Goal: Download file/media

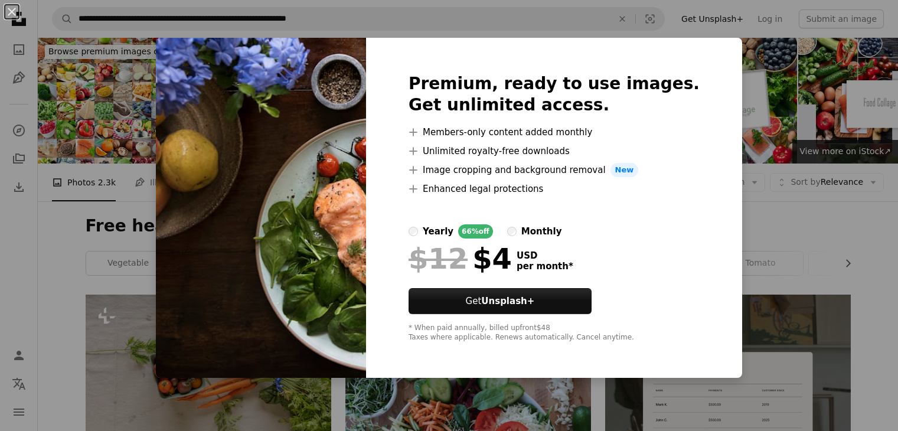
scroll to position [519, 0]
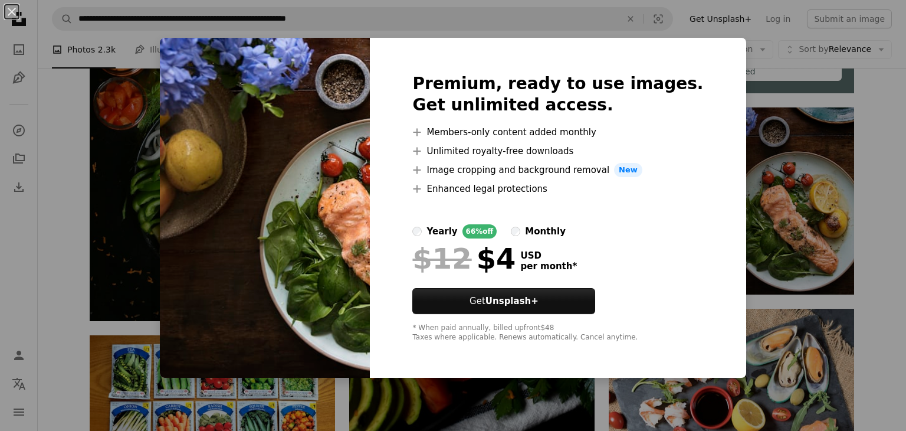
click at [888, 250] on div "An X shape Premium, ready to use images. Get unlimited access. A plus sign Memb…" at bounding box center [453, 215] width 906 height 431
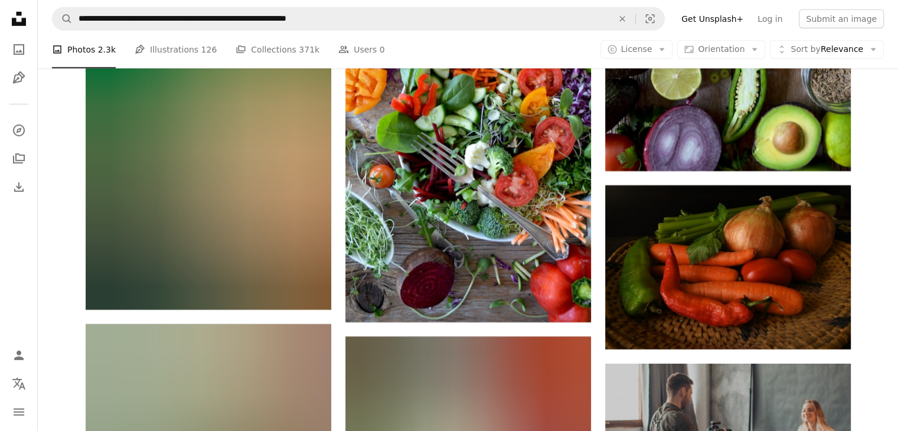
scroll to position [3560, 0]
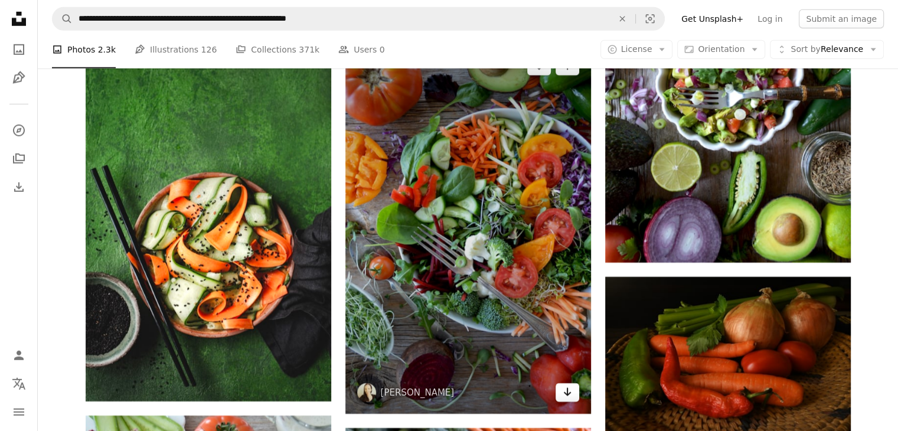
click at [567, 393] on icon "Download" at bounding box center [567, 392] width 8 height 8
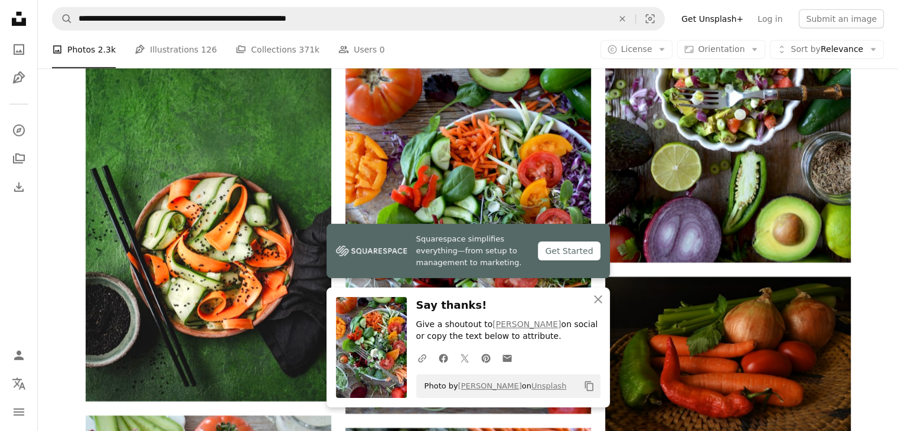
click at [598, 297] on icon "An X shape" at bounding box center [598, 299] width 14 height 14
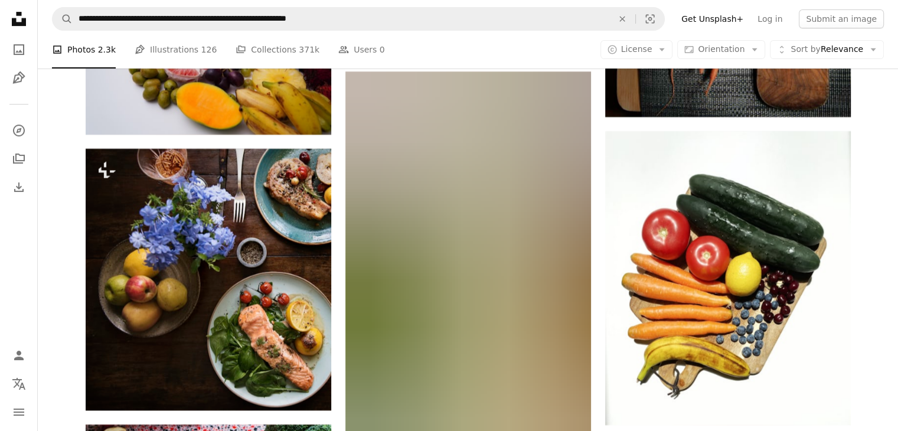
scroll to position [9461, 0]
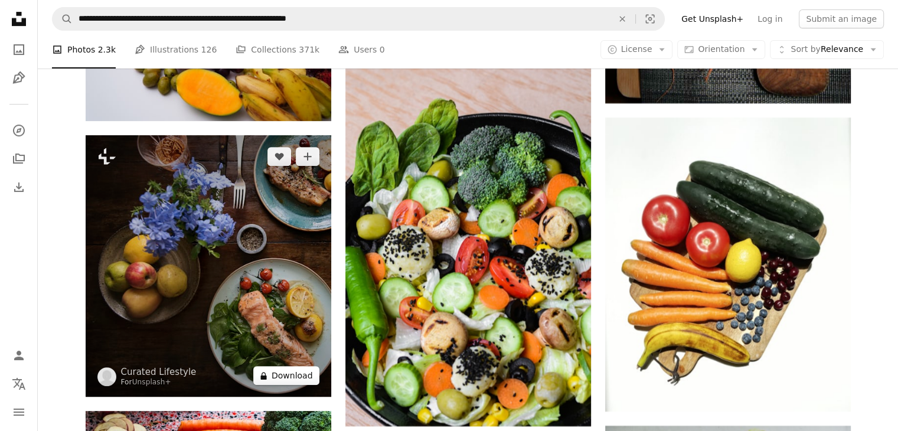
click at [289, 378] on button "A lock Download" at bounding box center [286, 375] width 66 height 19
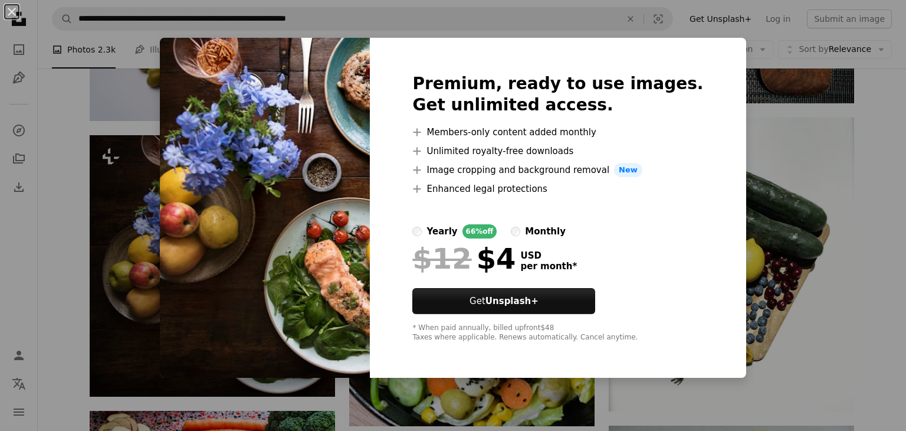
click at [845, 263] on div "An X shape Premium, ready to use images. Get unlimited access. A plus sign Memb…" at bounding box center [453, 215] width 906 height 431
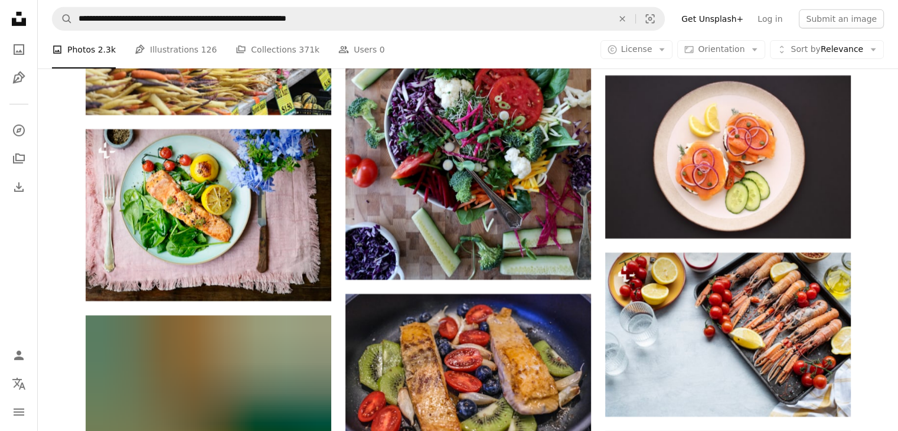
scroll to position [21918, 0]
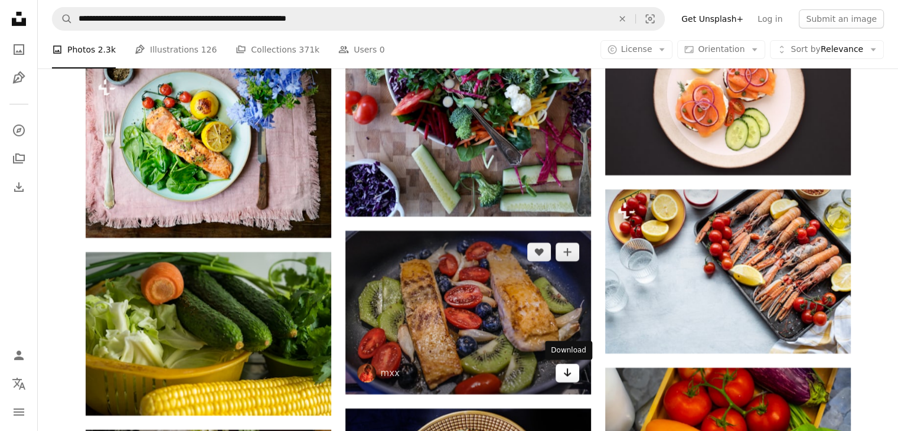
click at [562, 371] on icon "Arrow pointing down" at bounding box center [566, 372] width 9 height 14
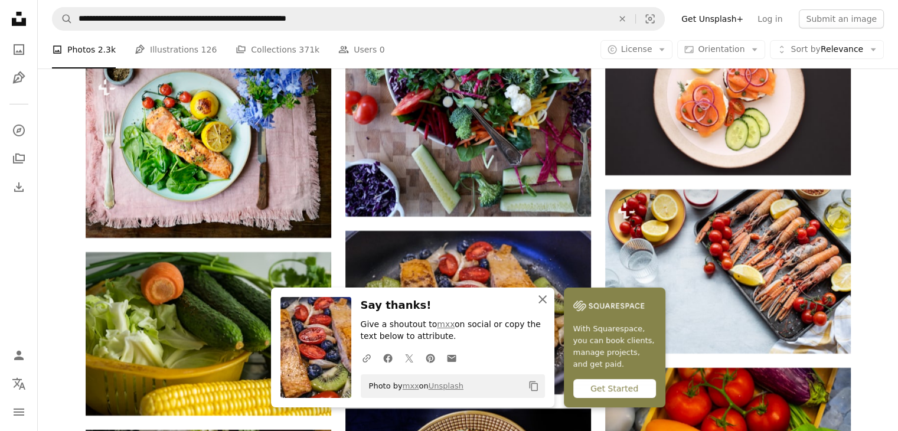
click at [542, 297] on icon "An X shape" at bounding box center [542, 299] width 14 height 14
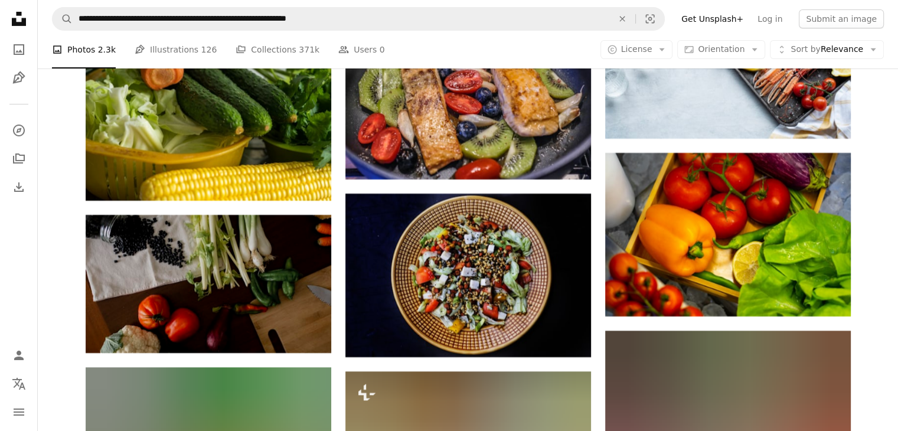
scroll to position [22300, 0]
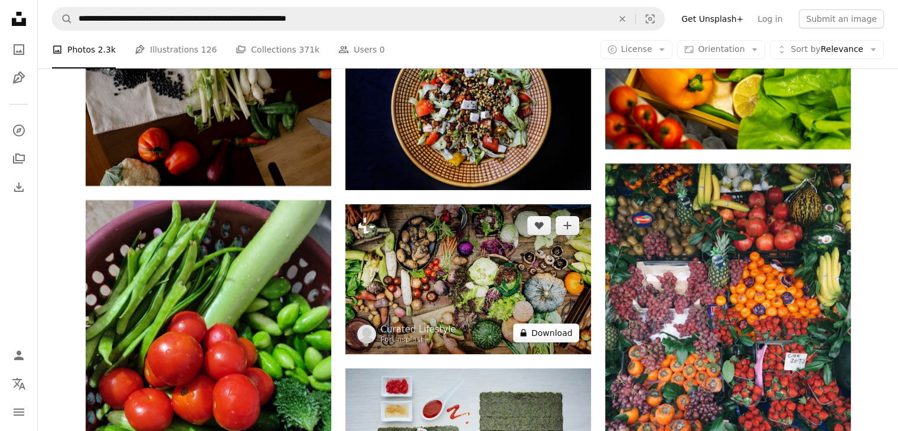
click at [564, 333] on button "A lock Download" at bounding box center [546, 332] width 66 height 19
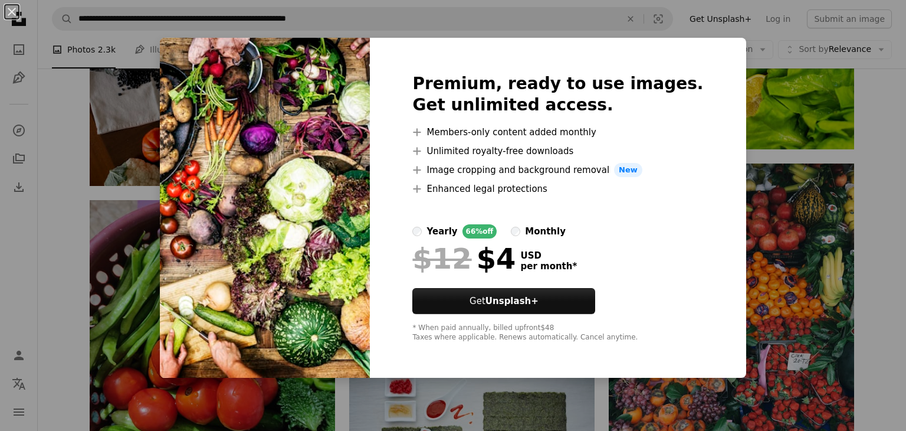
click at [880, 215] on div "An X shape Premium, ready to use images. Get unlimited access. A plus sign Memb…" at bounding box center [453, 215] width 906 height 431
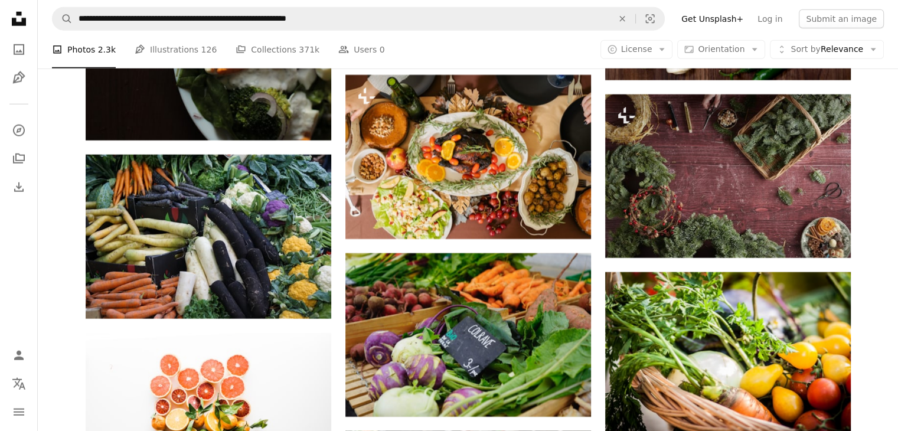
scroll to position [25714, 0]
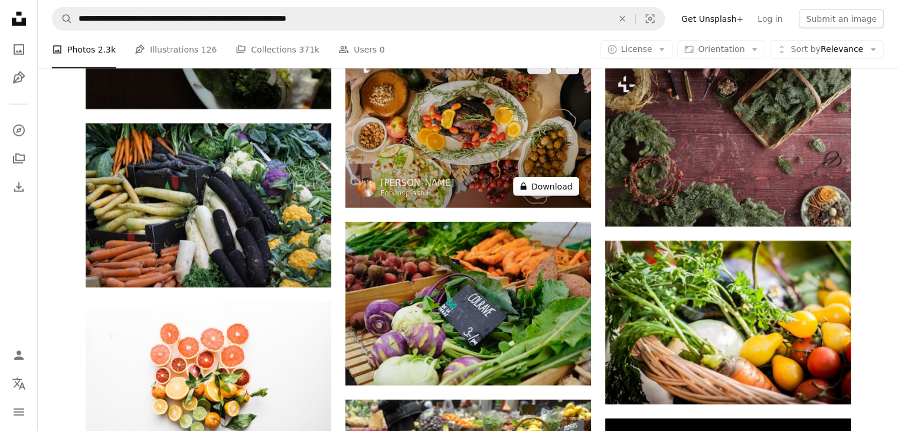
click at [554, 188] on button "A lock Download" at bounding box center [546, 186] width 66 height 19
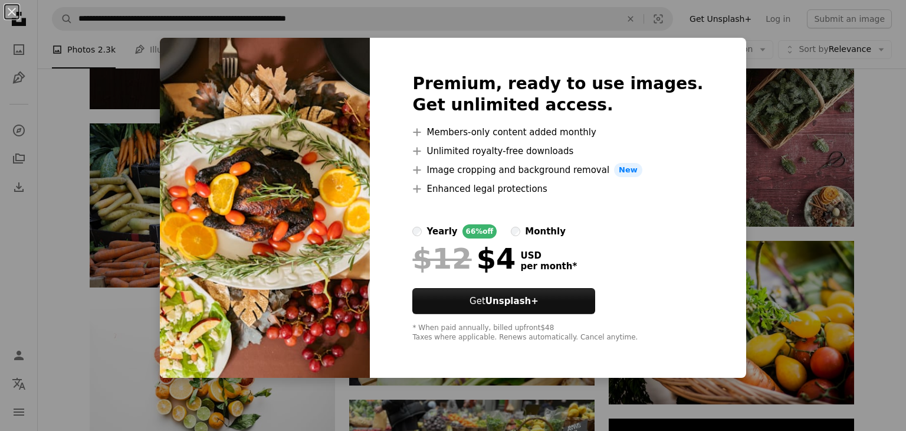
click at [863, 197] on div "An X shape Premium, ready to use images. Get unlimited access. A plus sign Memb…" at bounding box center [453, 215] width 906 height 431
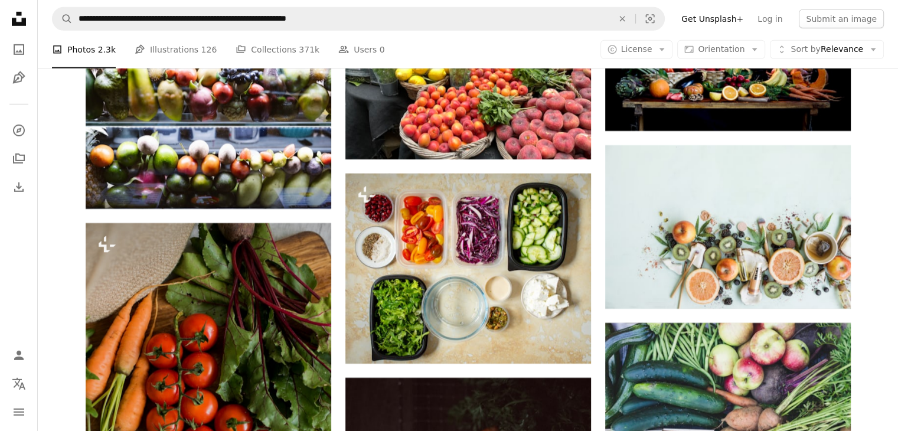
scroll to position [26178, 0]
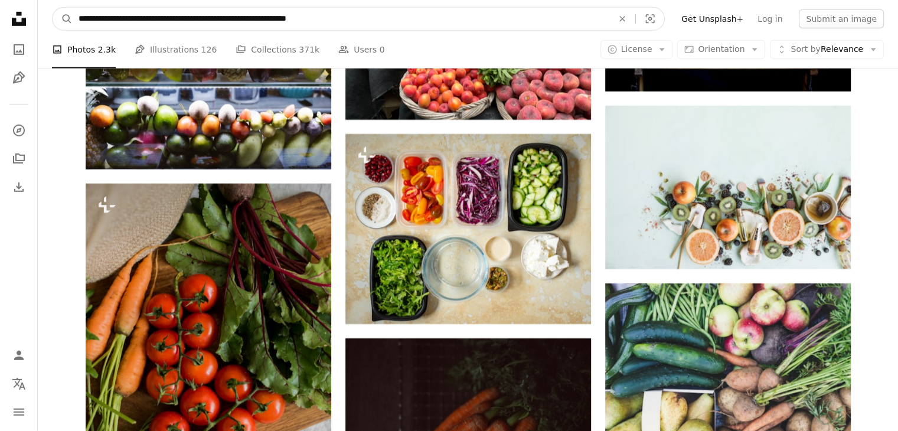
click at [123, 18] on input "**********" at bounding box center [341, 19] width 536 height 22
type input "**********"
click button "A magnifying glass" at bounding box center [63, 19] width 20 height 22
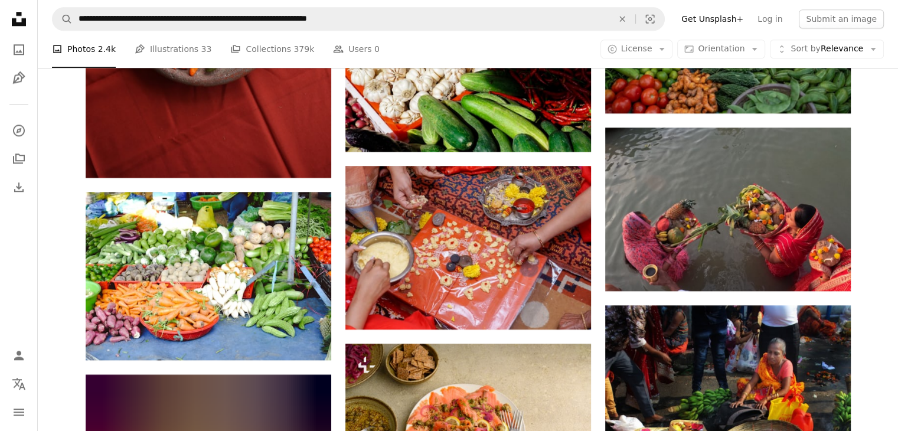
scroll to position [1200, 0]
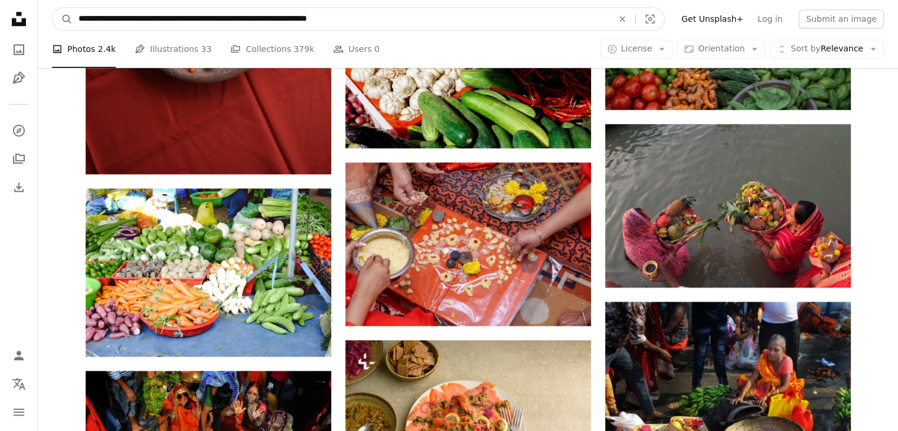
click at [217, 17] on input "**********" at bounding box center [341, 19] width 536 height 22
type input "**********"
click button "A magnifying glass" at bounding box center [63, 19] width 20 height 22
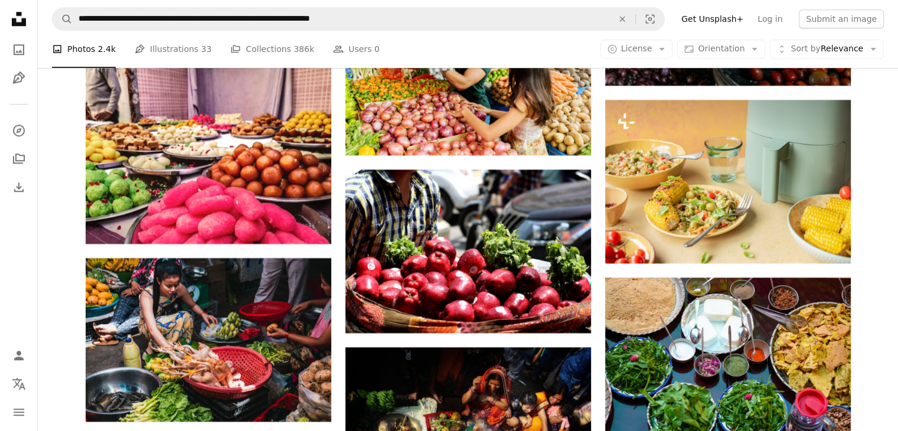
scroll to position [5821, 0]
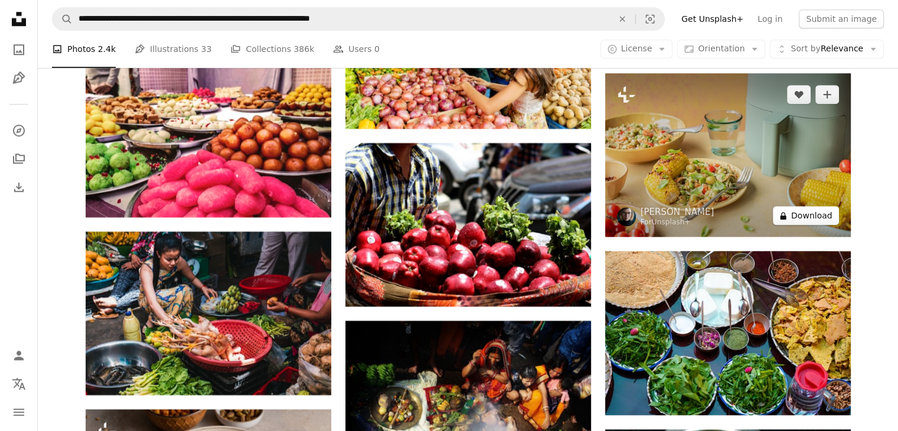
click at [812, 218] on button "A lock Download" at bounding box center [805, 215] width 66 height 19
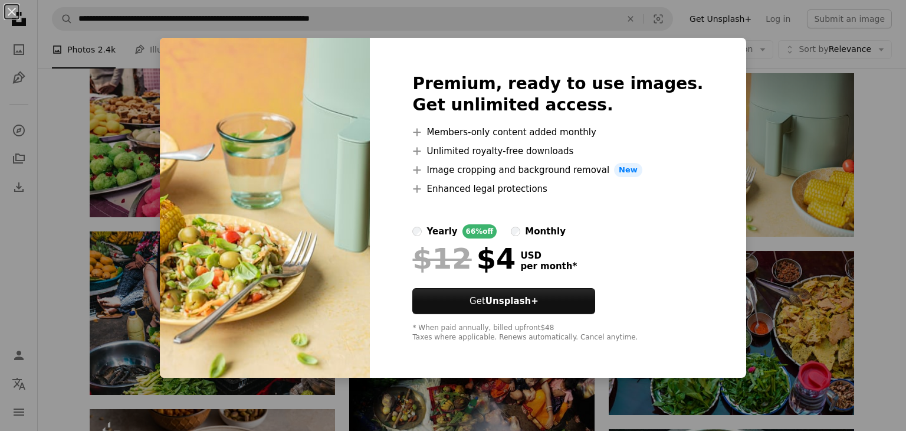
click at [878, 188] on div "An X shape Premium, ready to use images. Get unlimited access. A plus sign Memb…" at bounding box center [453, 215] width 906 height 431
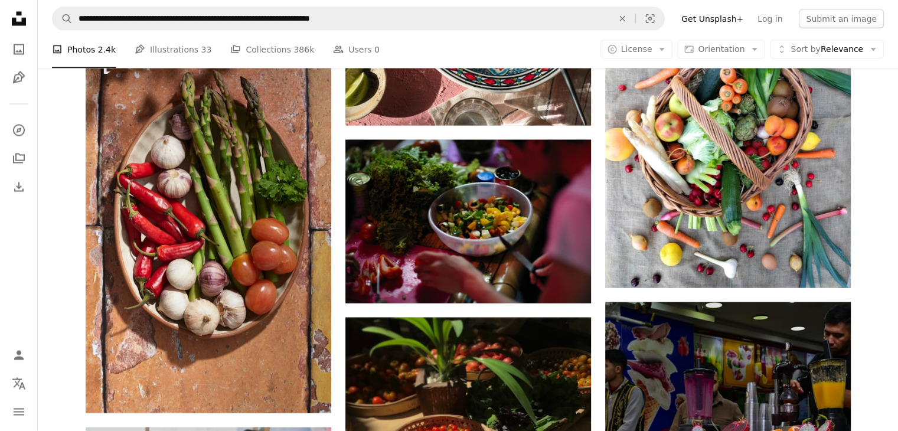
scroll to position [6730, 0]
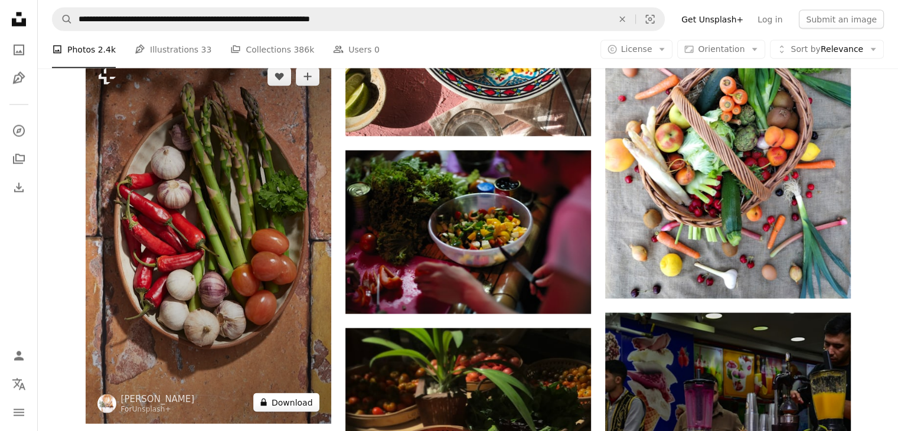
click at [284, 402] on button "A lock Download" at bounding box center [286, 401] width 66 height 19
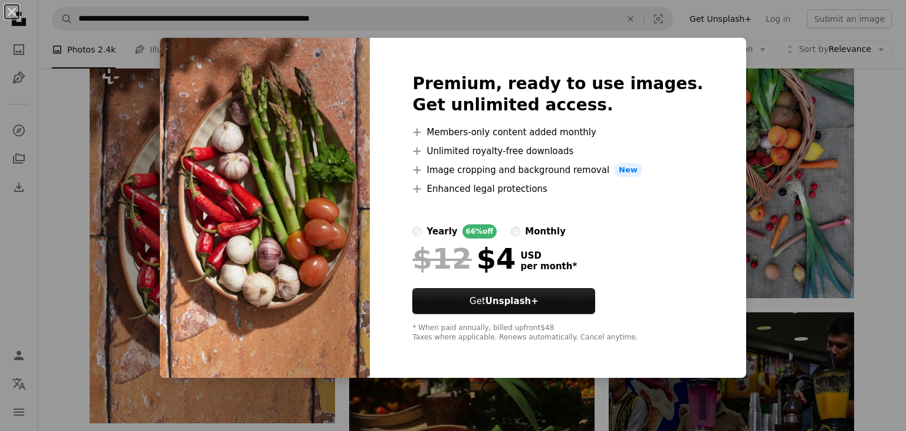
click at [879, 255] on div "An X shape Premium, ready to use images. Get unlimited access. A plus sign Memb…" at bounding box center [453, 215] width 906 height 431
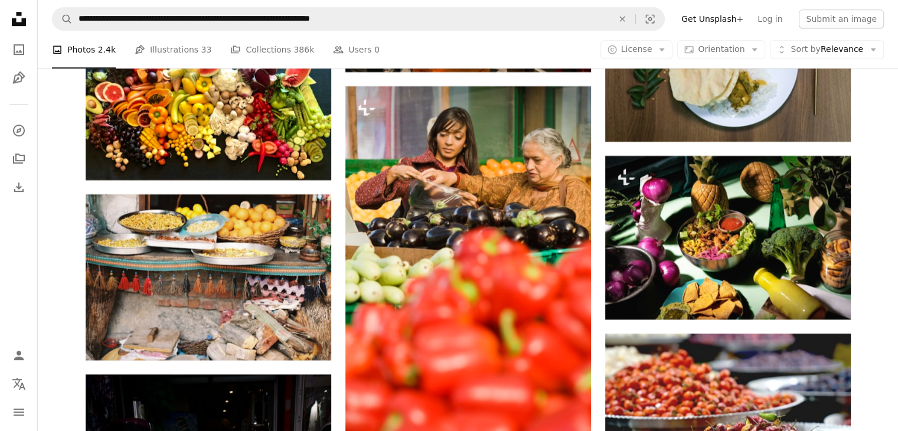
scroll to position [14221, 0]
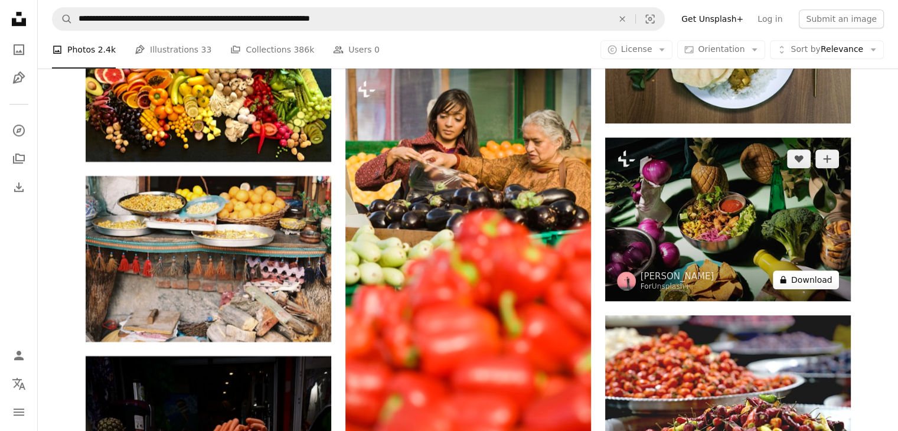
click at [810, 281] on button "A lock Download" at bounding box center [805, 279] width 66 height 19
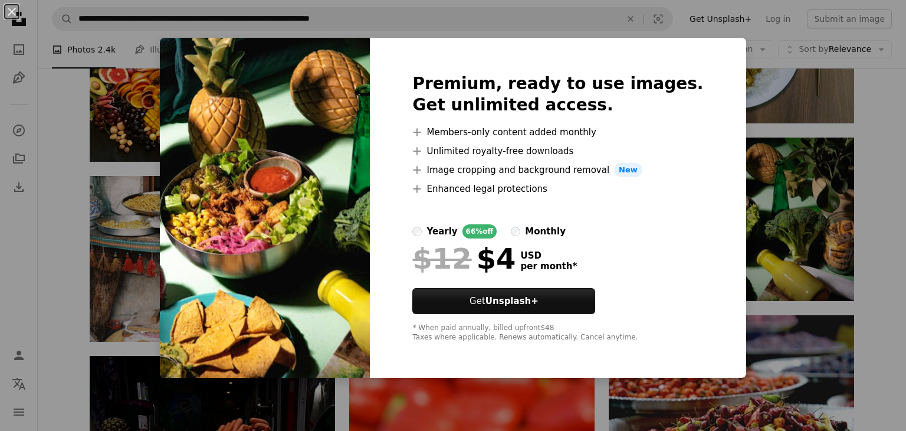
click at [870, 268] on div "An X shape Premium, ready to use images. Get unlimited access. A plus sign Memb…" at bounding box center [453, 215] width 906 height 431
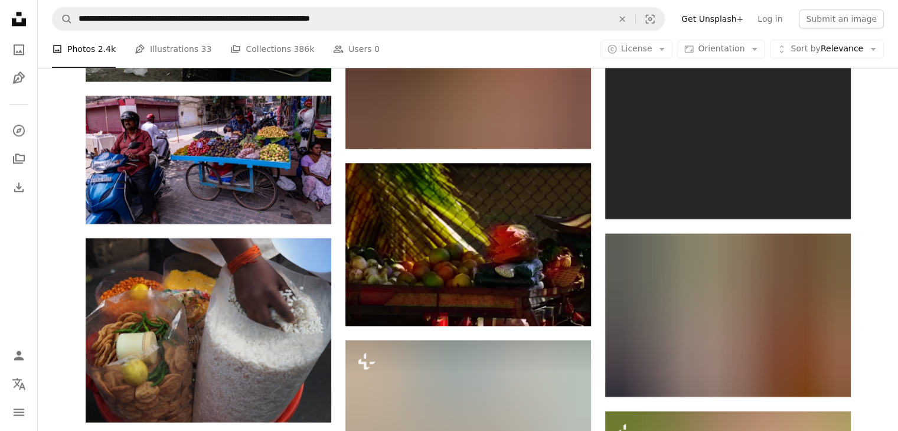
scroll to position [15120, 0]
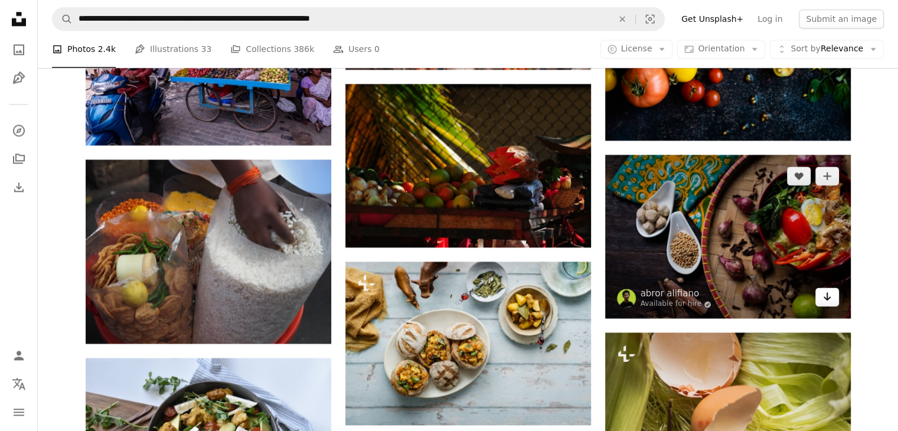
click at [832, 298] on link "Arrow pointing down" at bounding box center [827, 296] width 24 height 19
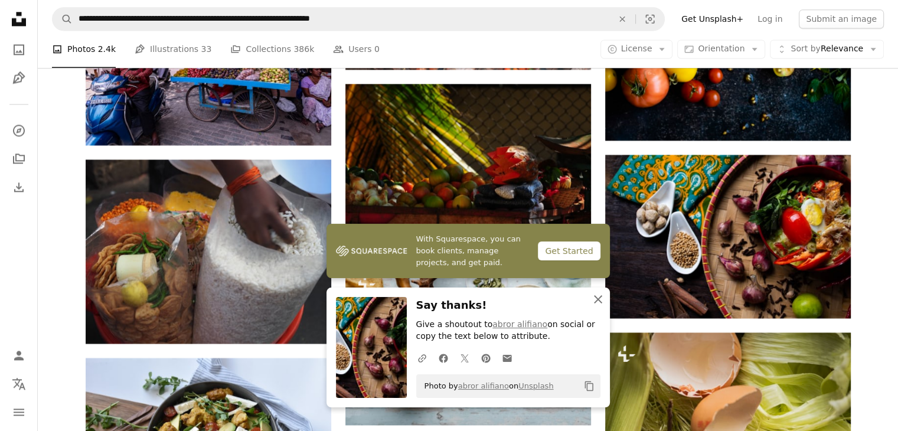
click at [596, 300] on icon "button" at bounding box center [598, 299] width 8 height 8
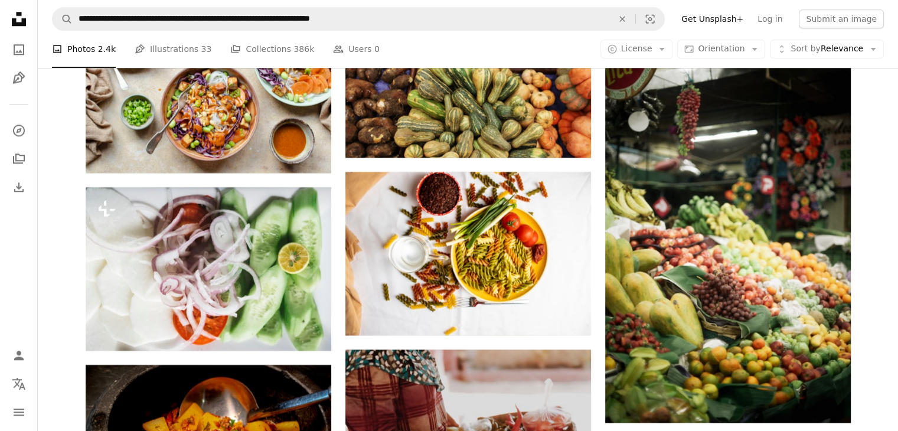
scroll to position [23552, 0]
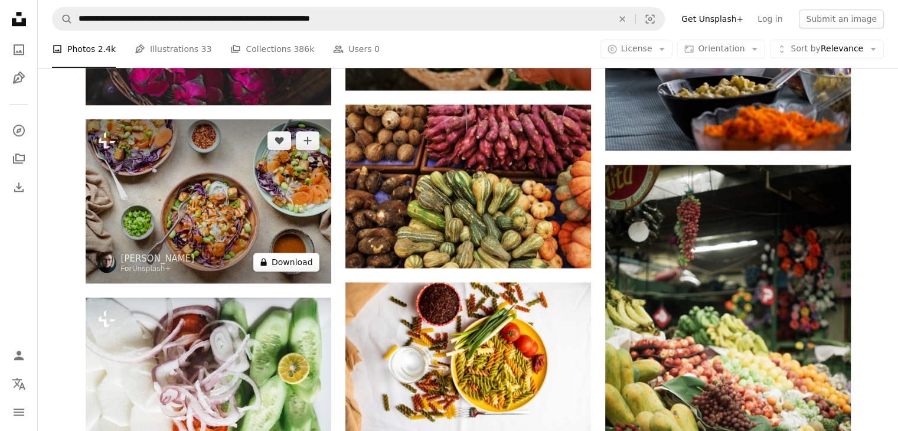
click at [293, 267] on button "A lock Download" at bounding box center [286, 262] width 66 height 19
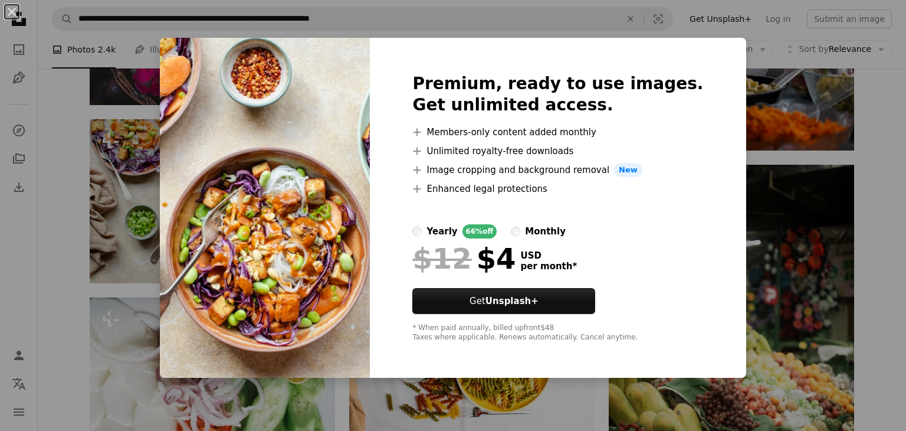
click at [882, 243] on div "An X shape Premium, ready to use images. Get unlimited access. A plus sign Memb…" at bounding box center [453, 215] width 906 height 431
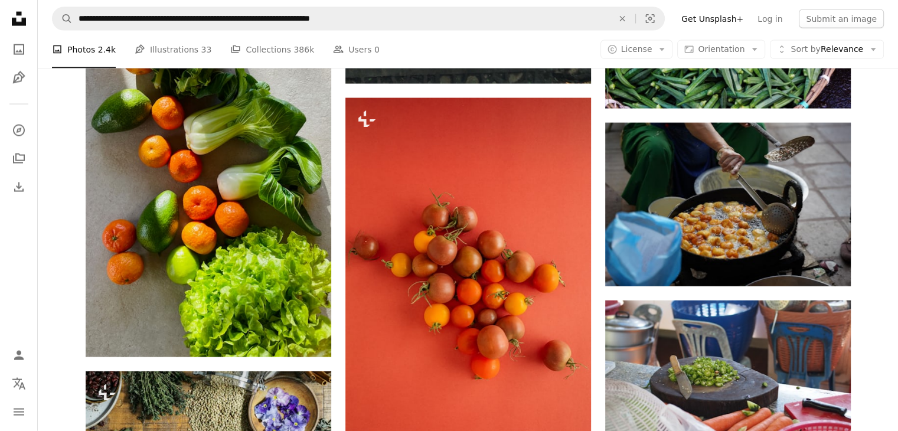
scroll to position [29563, 0]
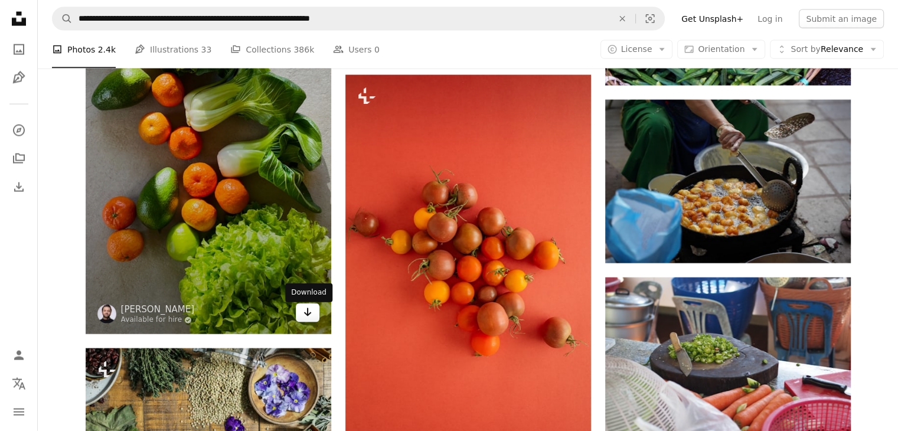
click at [309, 315] on icon "Arrow pointing down" at bounding box center [307, 312] width 9 height 14
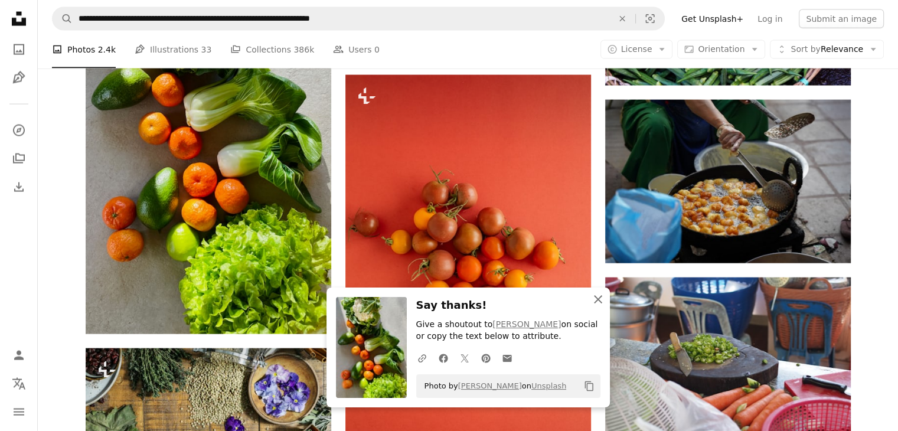
click at [597, 300] on icon "An X shape" at bounding box center [598, 299] width 14 height 14
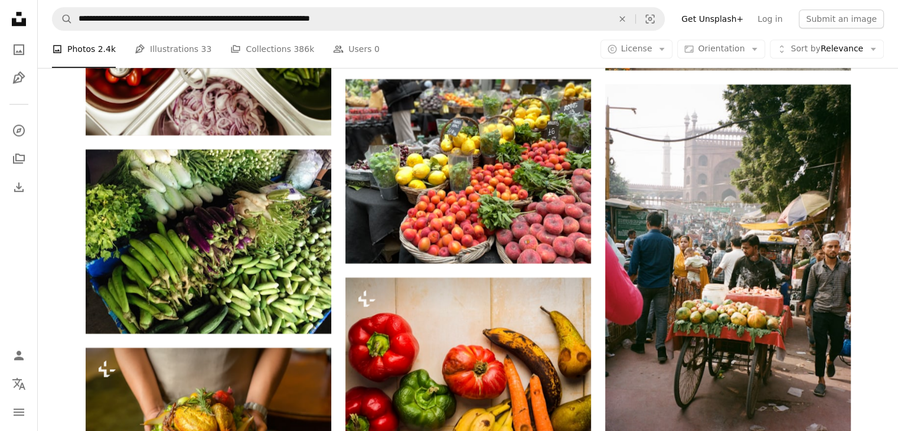
scroll to position [32334, 0]
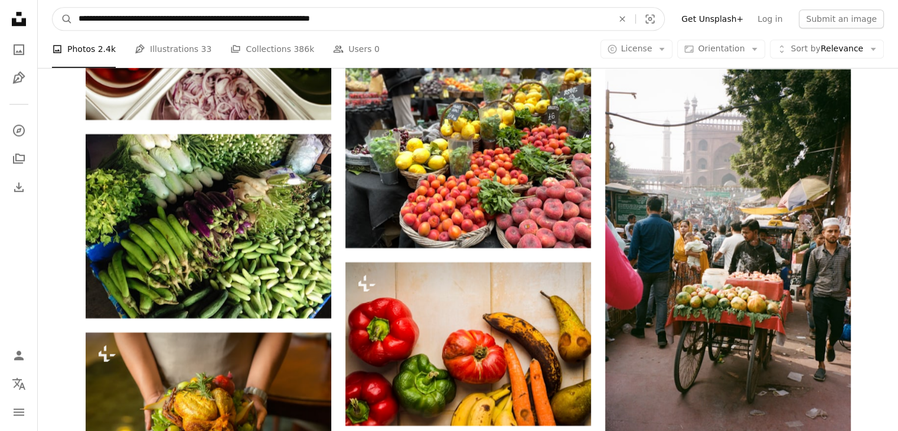
click at [321, 20] on input "**********" at bounding box center [341, 19] width 536 height 22
click at [53, 8] on button "A magnifying glass" at bounding box center [63, 19] width 20 height 22
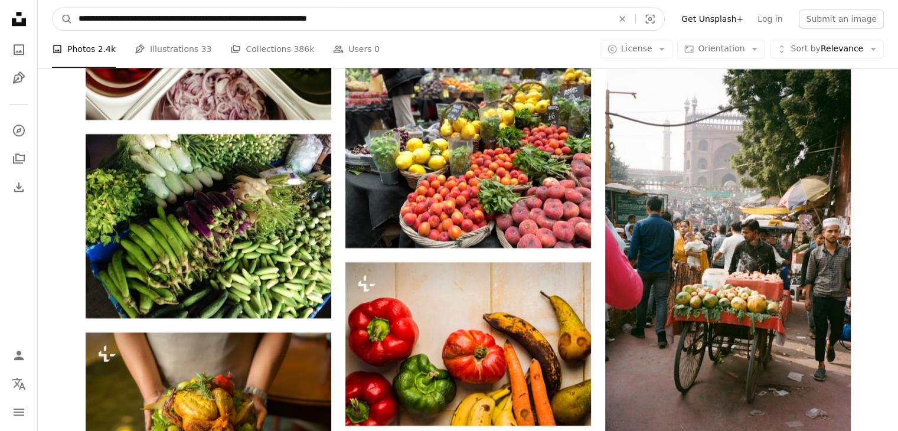
type input "**********"
click at [53, 8] on button "A magnifying glass" at bounding box center [63, 19] width 20 height 22
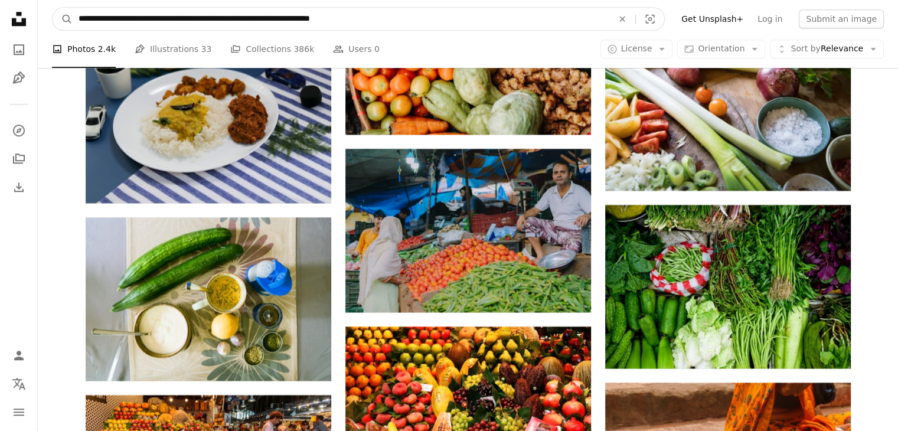
scroll to position [37447, 0]
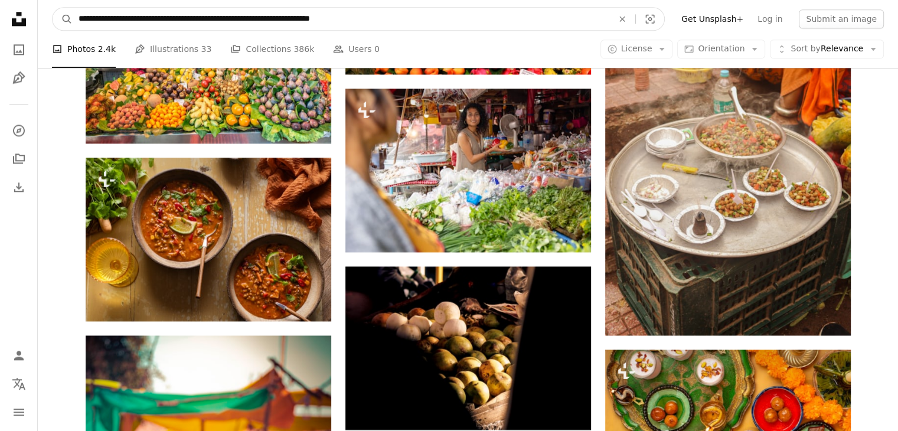
click at [194, 19] on input "**********" at bounding box center [341, 19] width 536 height 22
click at [534, 19] on input "**********" at bounding box center [341, 19] width 536 height 22
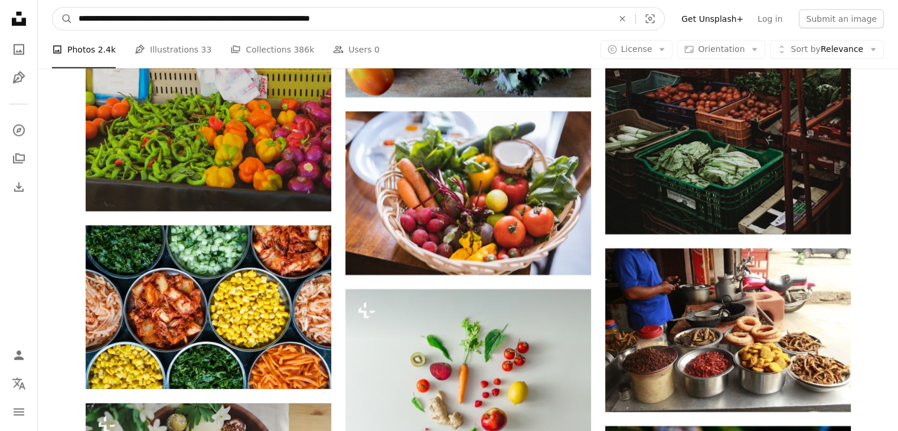
scroll to position [47973, 0]
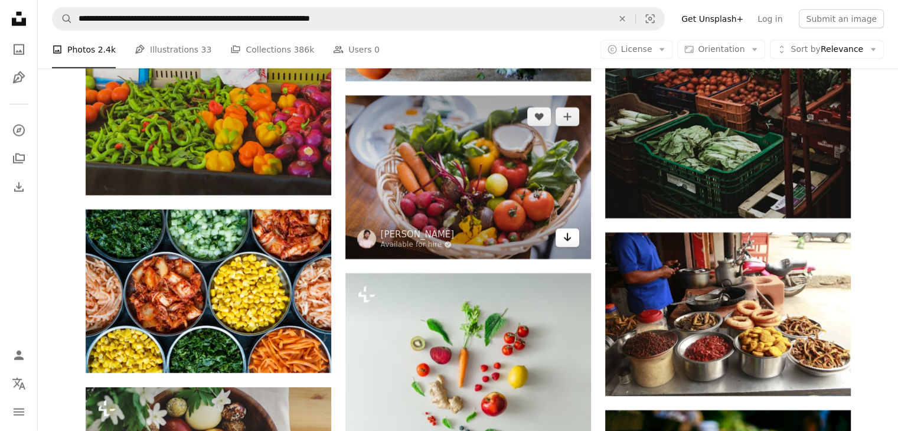
click at [564, 244] on icon "Arrow pointing down" at bounding box center [566, 237] width 9 height 14
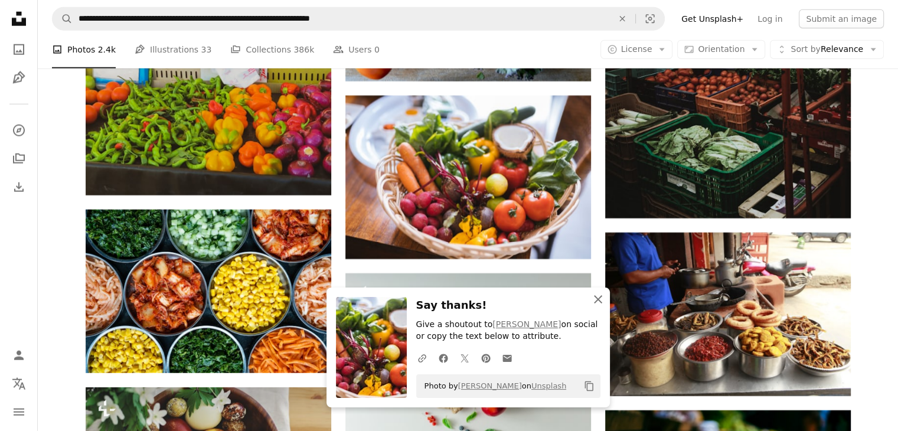
click at [599, 302] on icon "An X shape" at bounding box center [598, 299] width 14 height 14
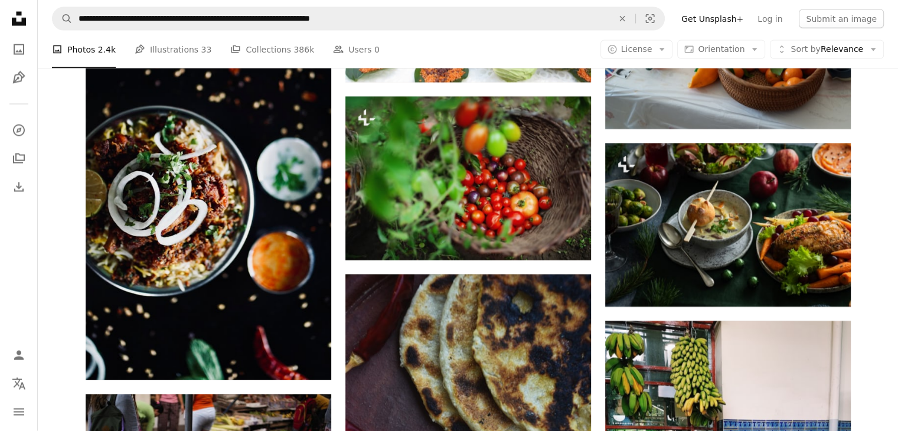
scroll to position [51823, 0]
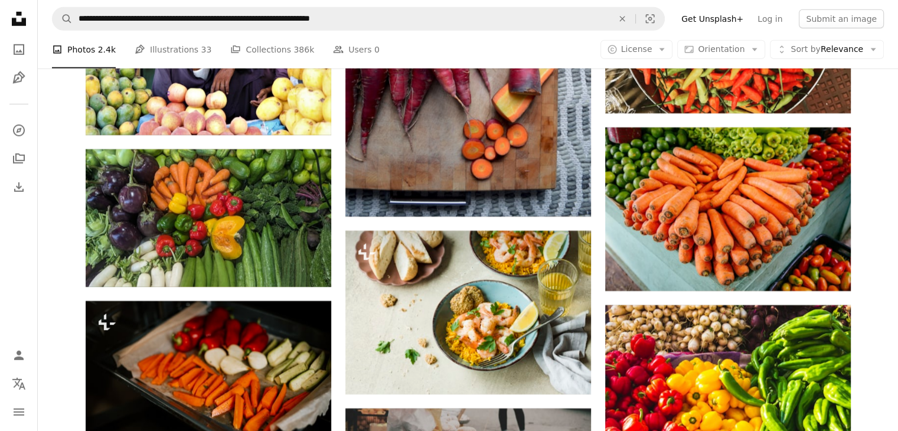
scroll to position [52924, 0]
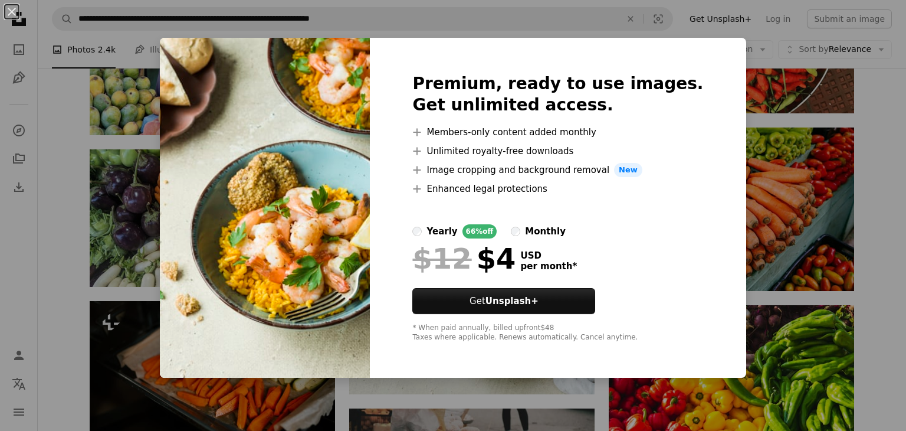
click at [886, 317] on div "An X shape Premium, ready to use images. Get unlimited access. A plus sign Memb…" at bounding box center [453, 215] width 906 height 431
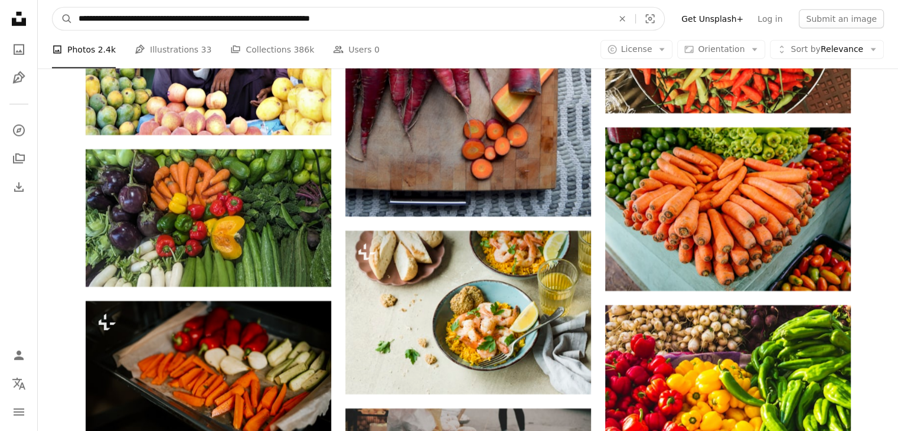
click at [218, 19] on input "**********" at bounding box center [341, 19] width 536 height 22
type input "**********"
click at [53, 8] on button "A magnifying glass" at bounding box center [63, 19] width 20 height 22
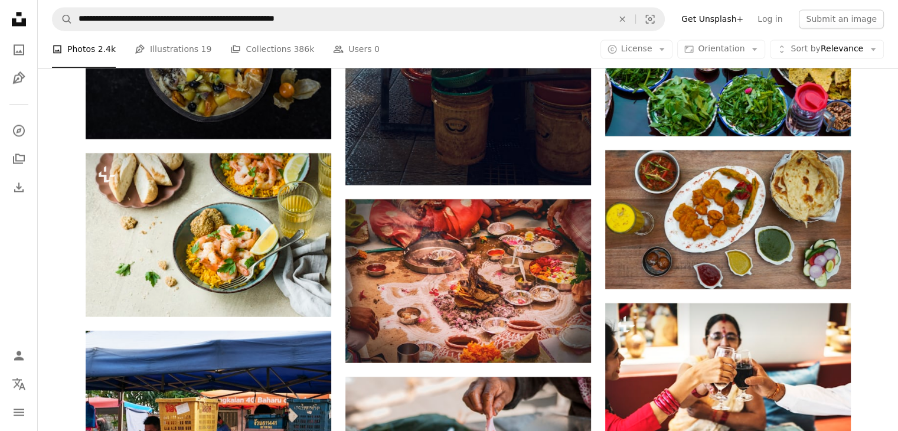
scroll to position [6531, 0]
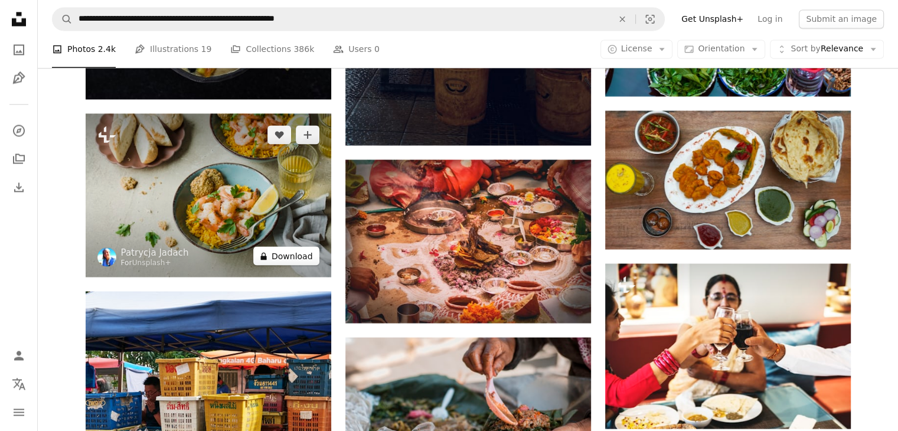
click at [297, 254] on button "A lock Download" at bounding box center [286, 255] width 66 height 19
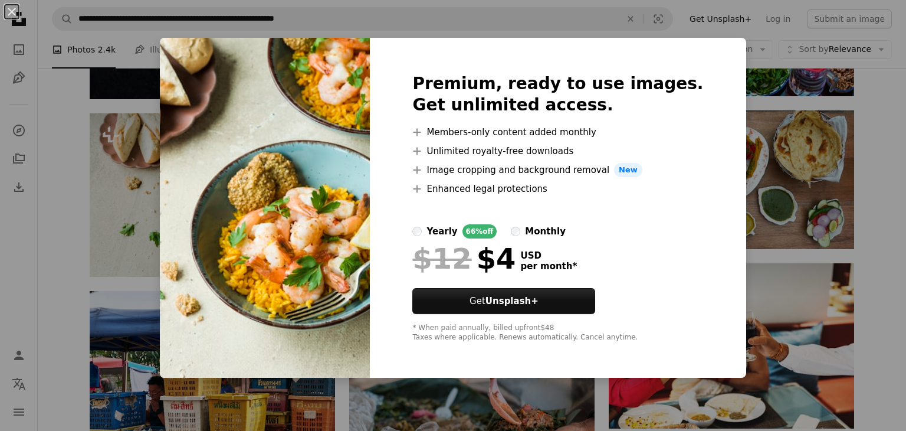
click at [882, 214] on div "An X shape Premium, ready to use images. Get unlimited access. A plus sign Memb…" at bounding box center [453, 215] width 906 height 431
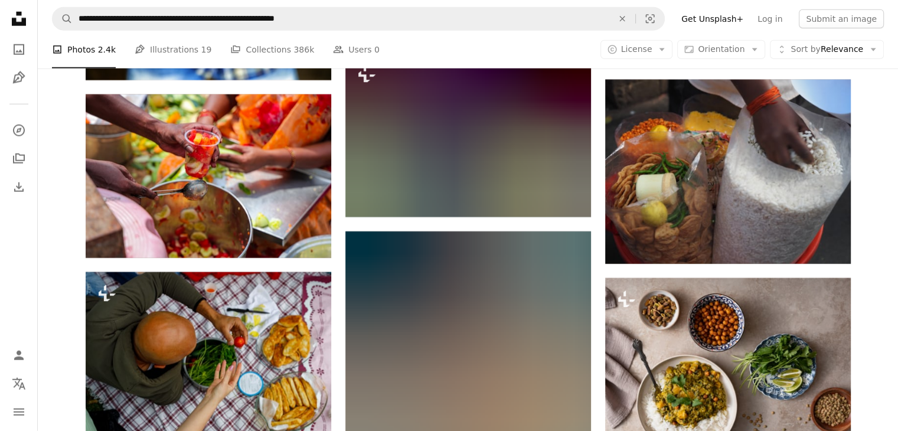
scroll to position [7569, 0]
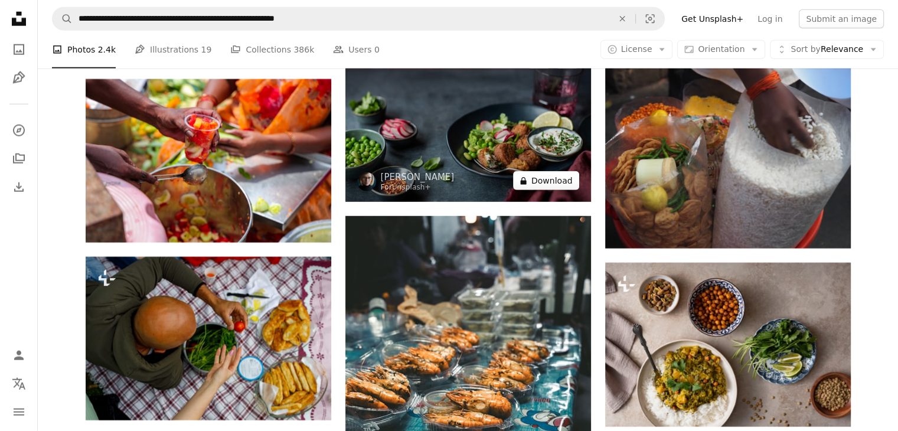
click at [561, 184] on button "A lock Download" at bounding box center [546, 180] width 66 height 19
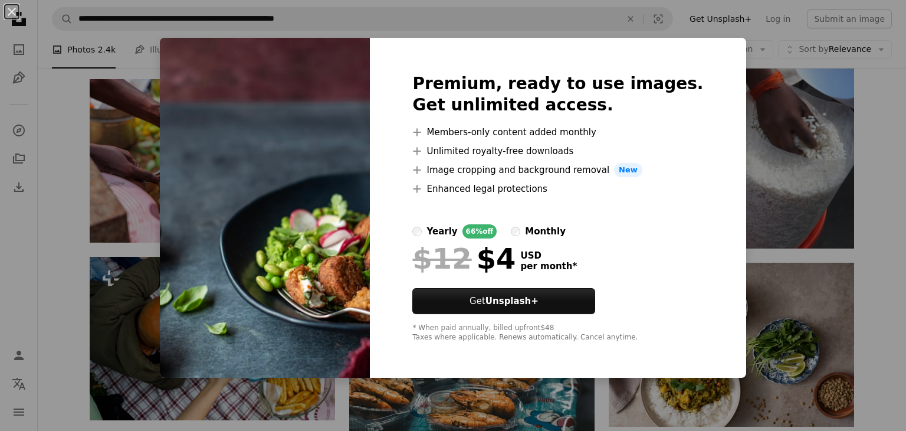
click at [892, 171] on div "An X shape Premium, ready to use images. Get unlimited access. A plus sign Memb…" at bounding box center [453, 215] width 906 height 431
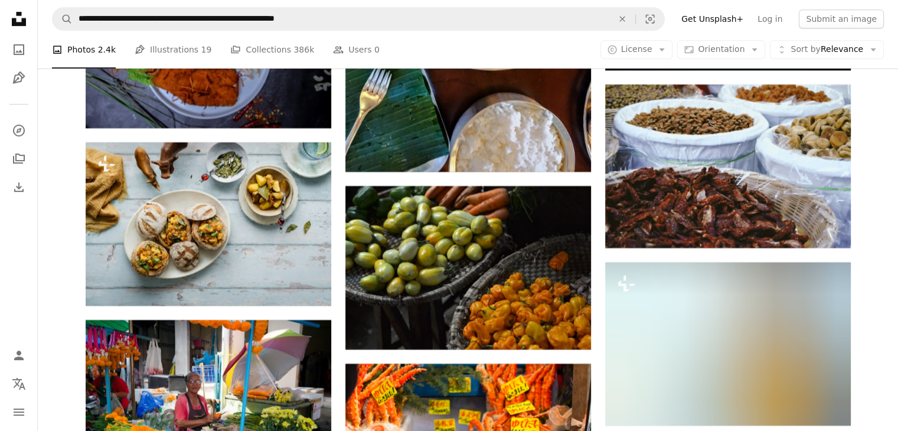
scroll to position [18601, 0]
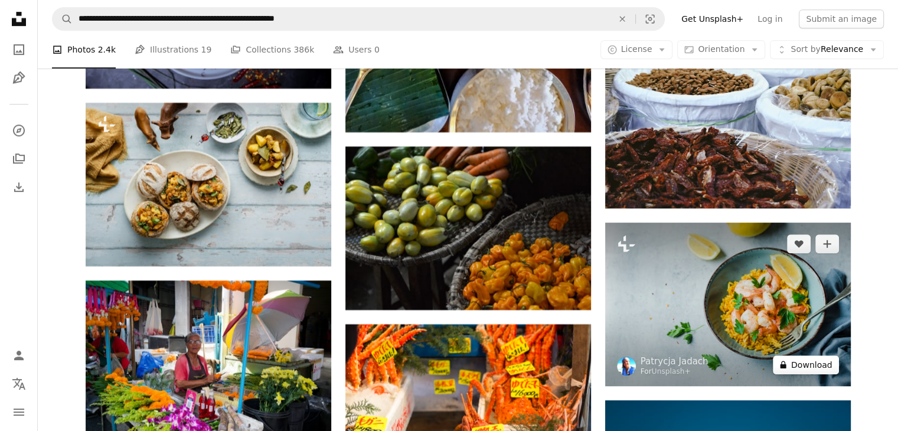
click at [829, 368] on button "A lock Download" at bounding box center [805, 364] width 66 height 19
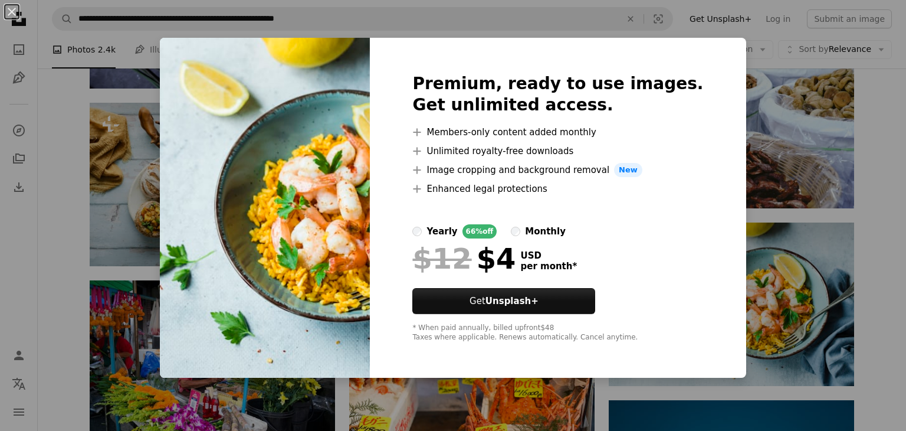
click at [879, 333] on div "An X shape Premium, ready to use images. Get unlimited access. A plus sign Memb…" at bounding box center [453, 215] width 906 height 431
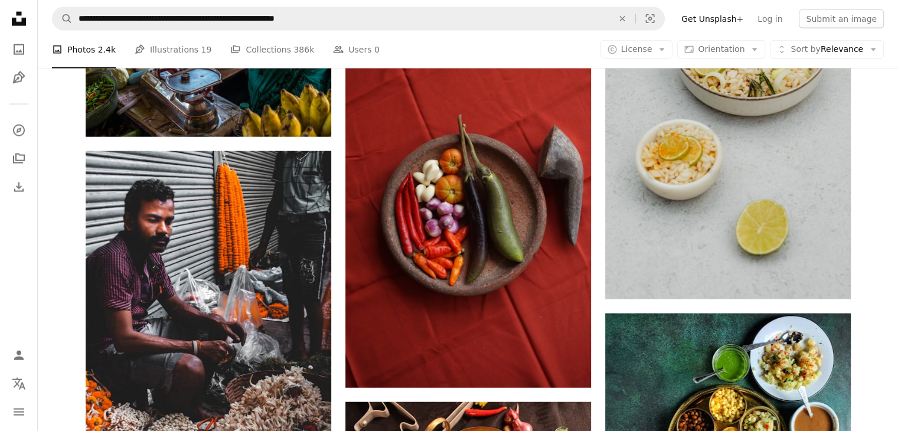
scroll to position [20756, 0]
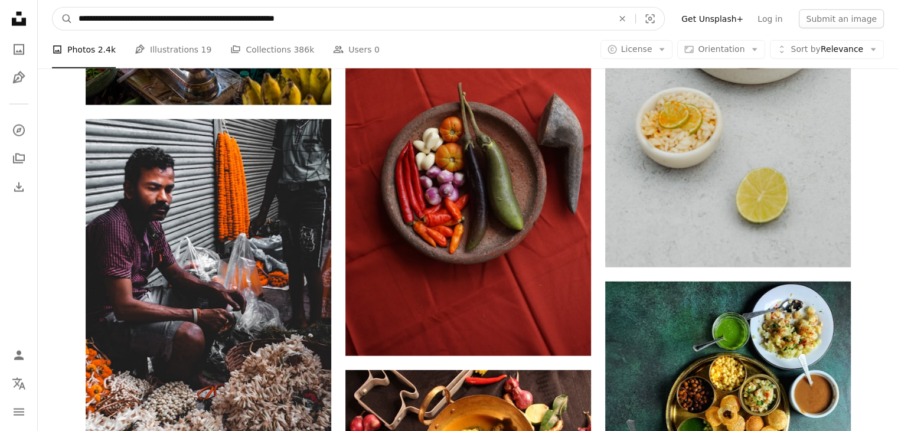
click at [204, 17] on input "**********" at bounding box center [341, 19] width 536 height 22
type input "**********"
click button "A magnifying glass" at bounding box center [63, 19] width 20 height 22
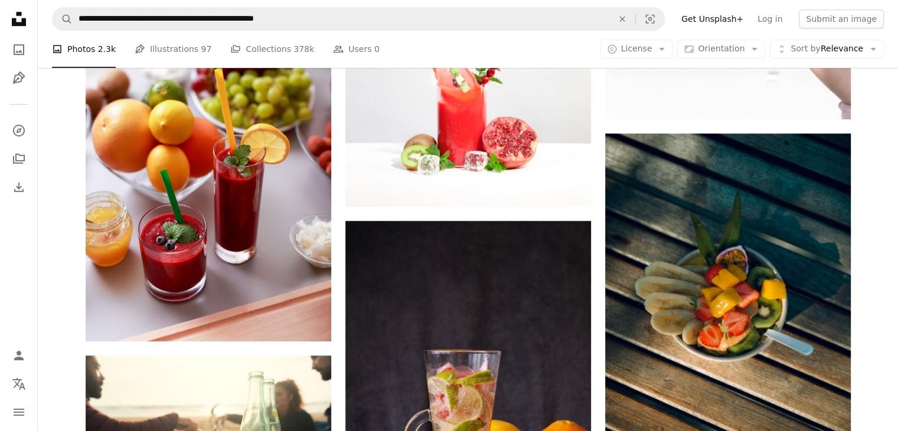
scroll to position [880, 0]
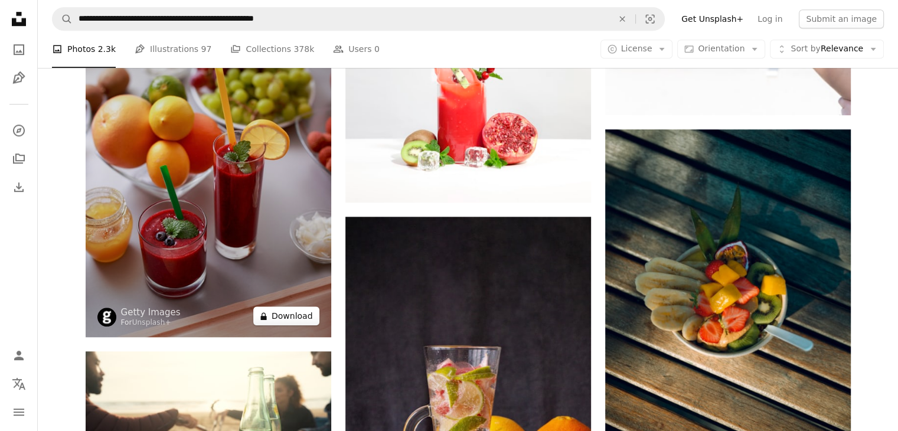
click at [305, 318] on button "A lock Download" at bounding box center [286, 315] width 66 height 19
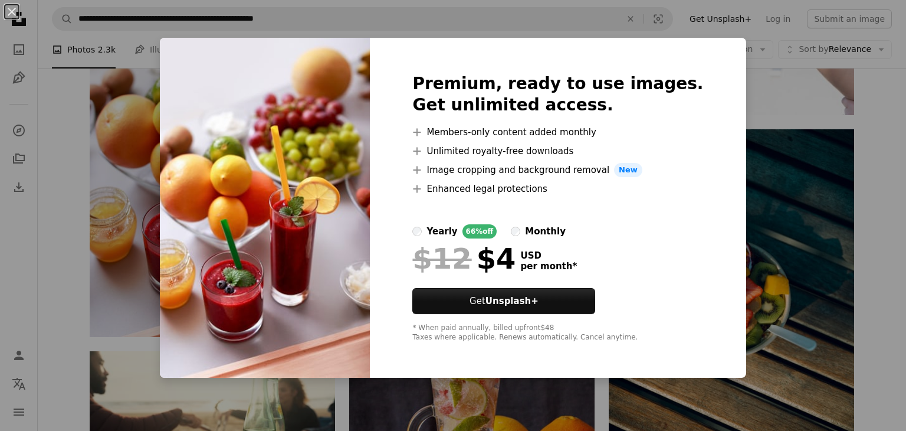
click at [883, 215] on div "An X shape Premium, ready to use images. Get unlimited access. A plus sign Memb…" at bounding box center [453, 215] width 906 height 431
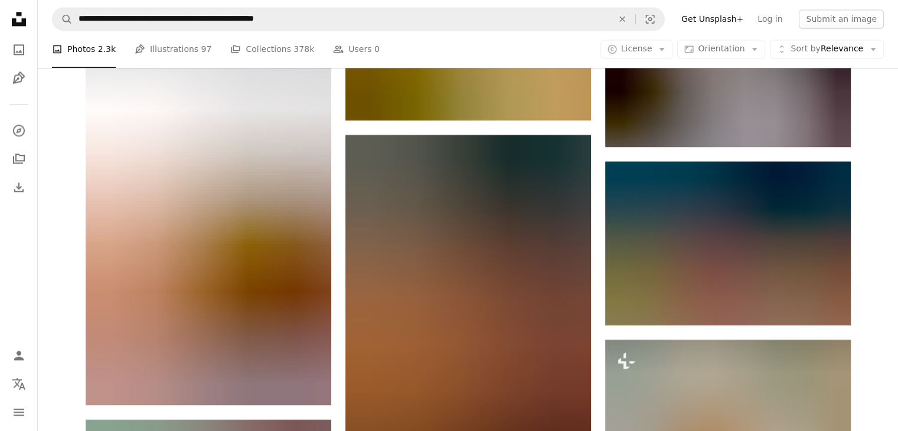
scroll to position [1708, 0]
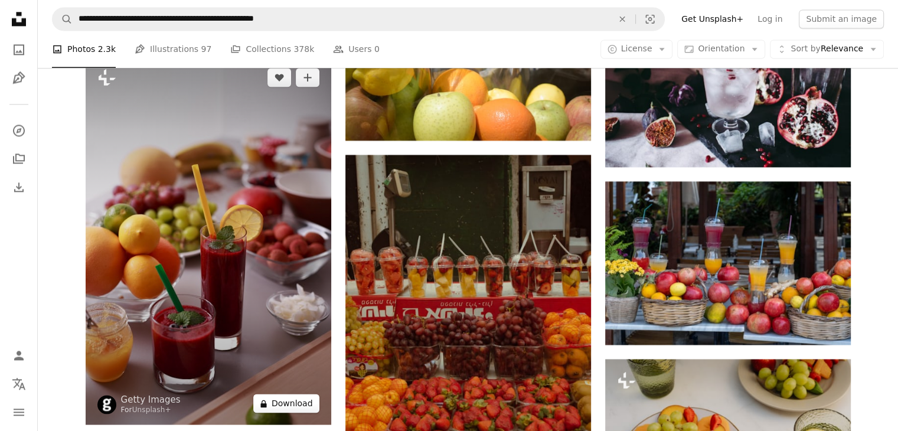
click at [298, 401] on button "A lock Download" at bounding box center [286, 403] width 66 height 19
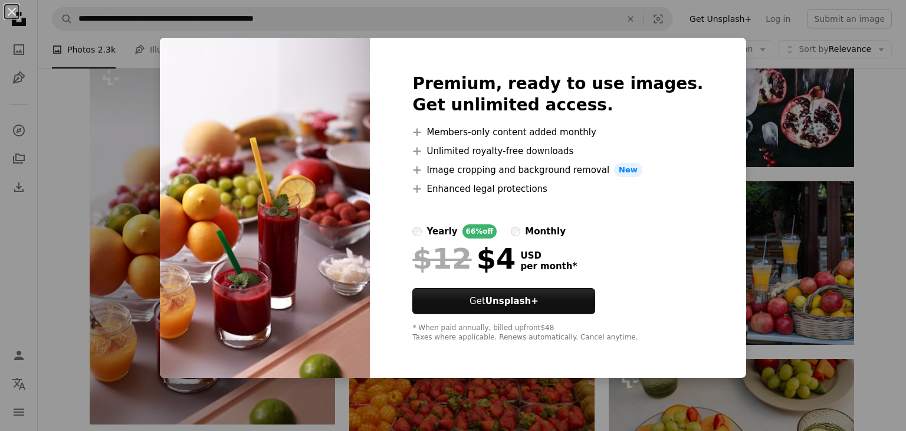
click at [883, 287] on div "An X shape Premium, ready to use images. Get unlimited access. A plus sign Memb…" at bounding box center [453, 215] width 906 height 431
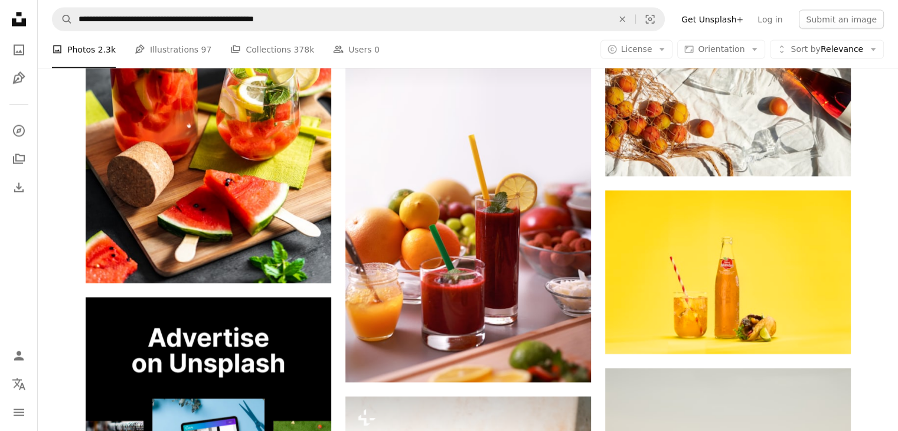
scroll to position [2256, 0]
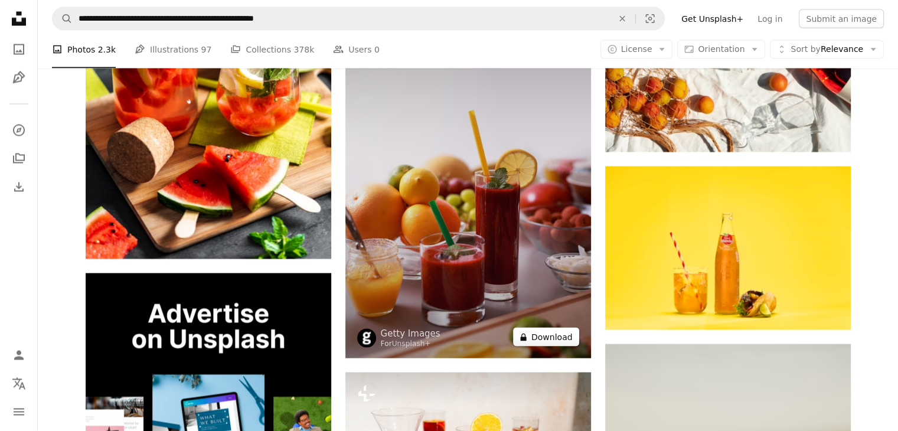
click at [558, 335] on button "A lock Download" at bounding box center [546, 337] width 66 height 19
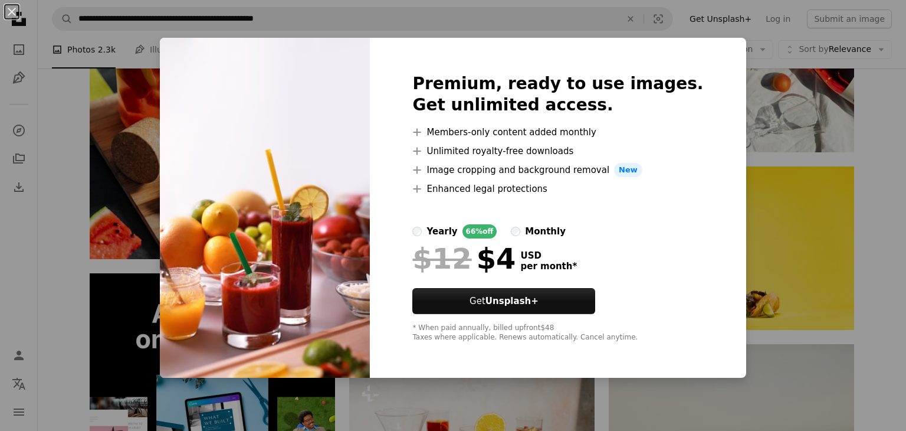
click at [886, 258] on div "An X shape Premium, ready to use images. Get unlimited access. A plus sign Memb…" at bounding box center [453, 215] width 906 height 431
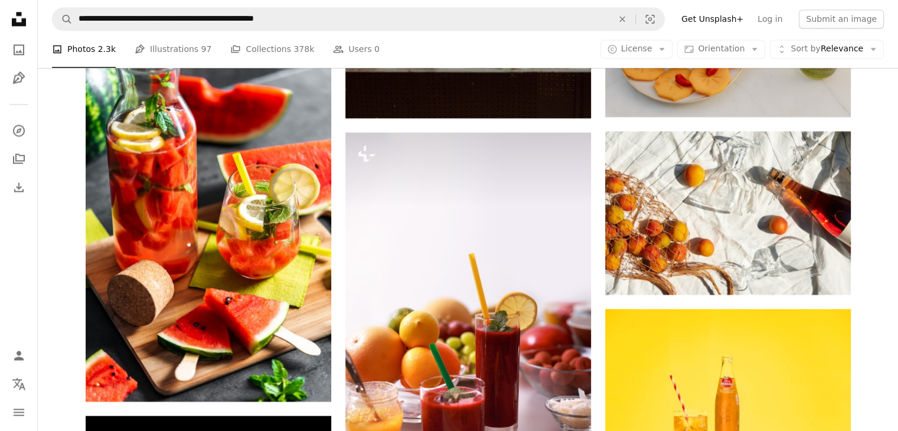
scroll to position [2126, 0]
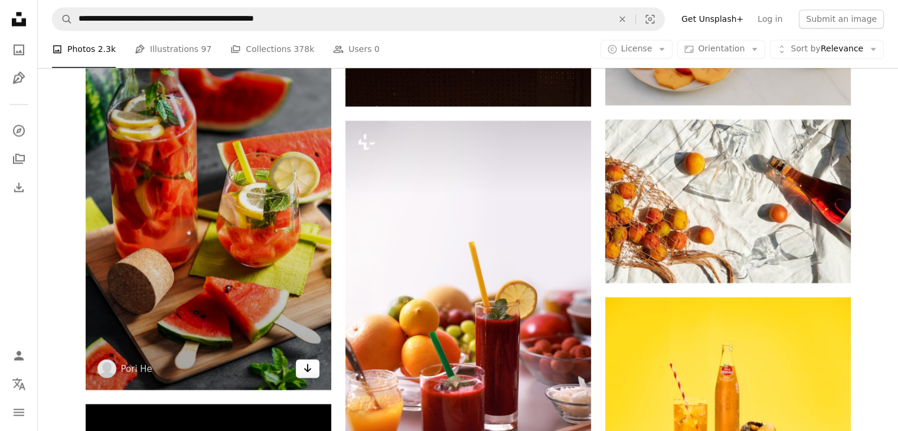
click at [307, 368] on icon "Download" at bounding box center [307, 368] width 8 height 8
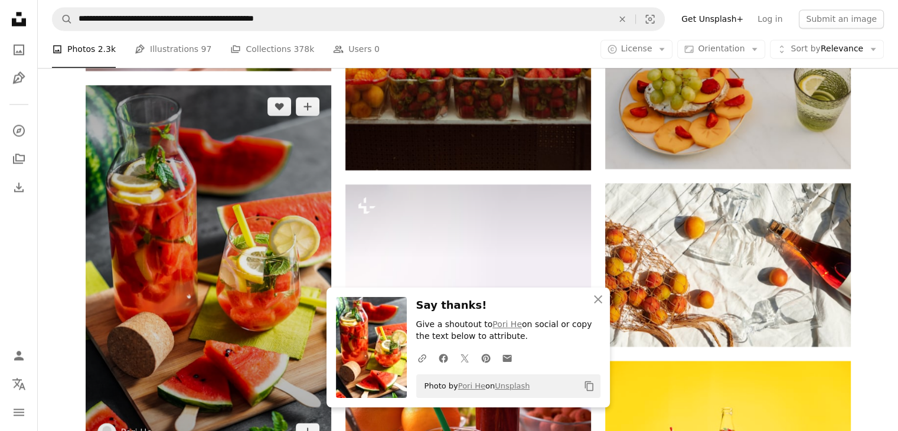
scroll to position [2055, 0]
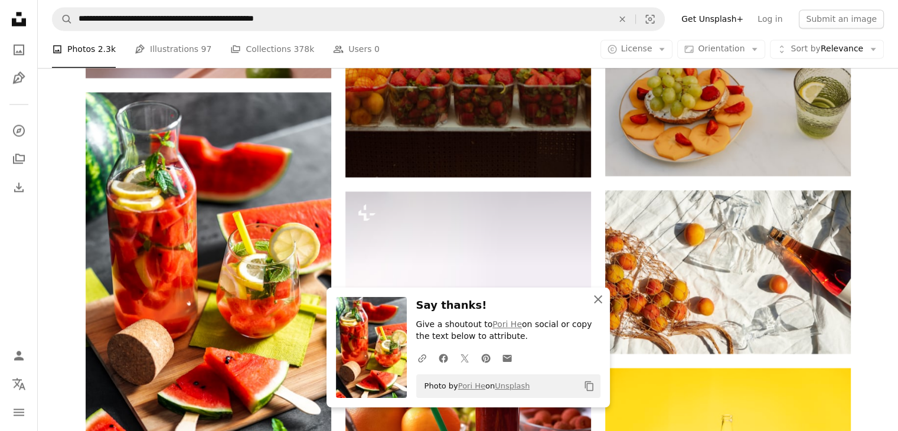
click at [597, 300] on icon "button" at bounding box center [598, 299] width 8 height 8
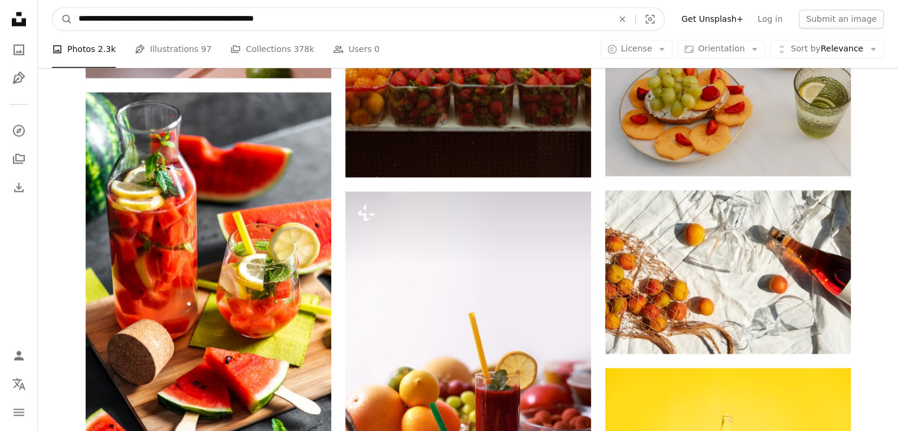
click at [150, 19] on input "**********" at bounding box center [341, 19] width 536 height 22
type input "**********"
click button "A magnifying glass" at bounding box center [63, 19] width 20 height 22
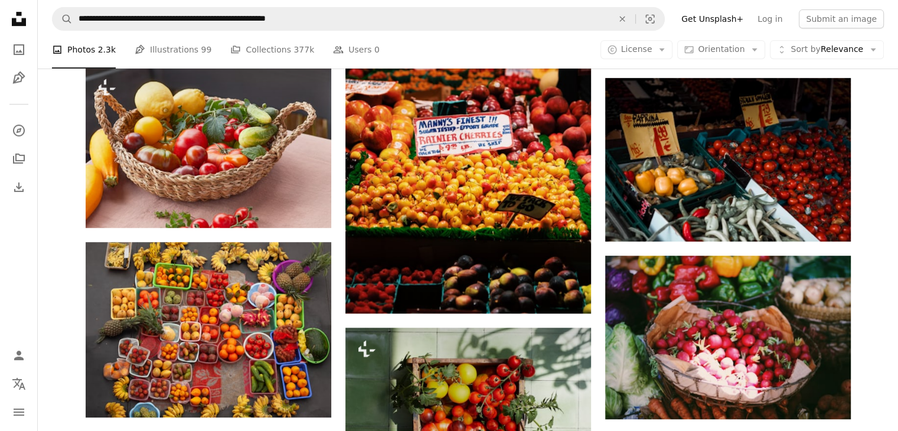
scroll to position [528, 0]
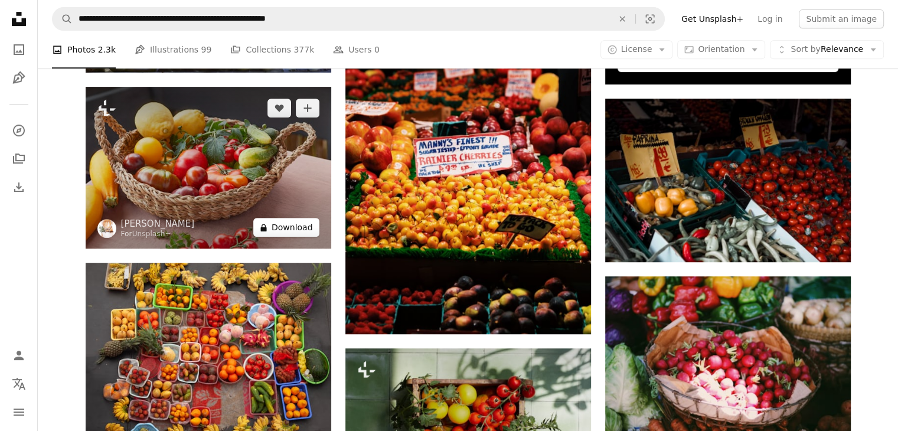
click at [302, 227] on button "A lock Download" at bounding box center [286, 227] width 66 height 19
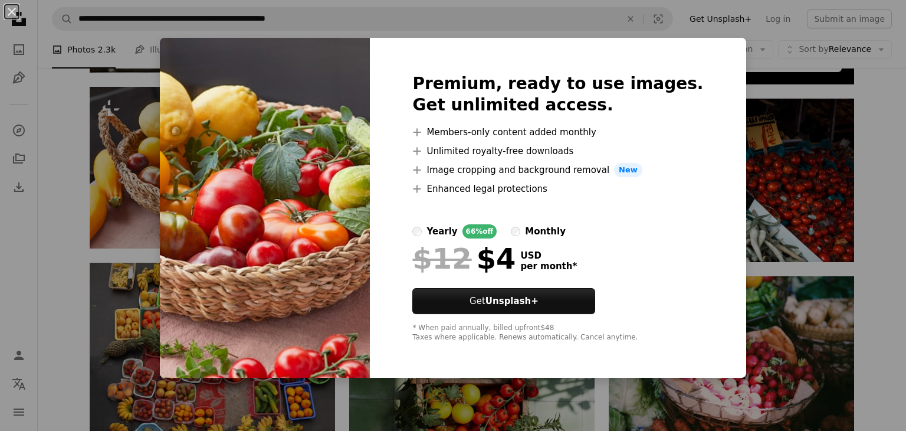
click at [874, 225] on div "An X shape Premium, ready to use images. Get unlimited access. A plus sign Memb…" at bounding box center [453, 215] width 906 height 431
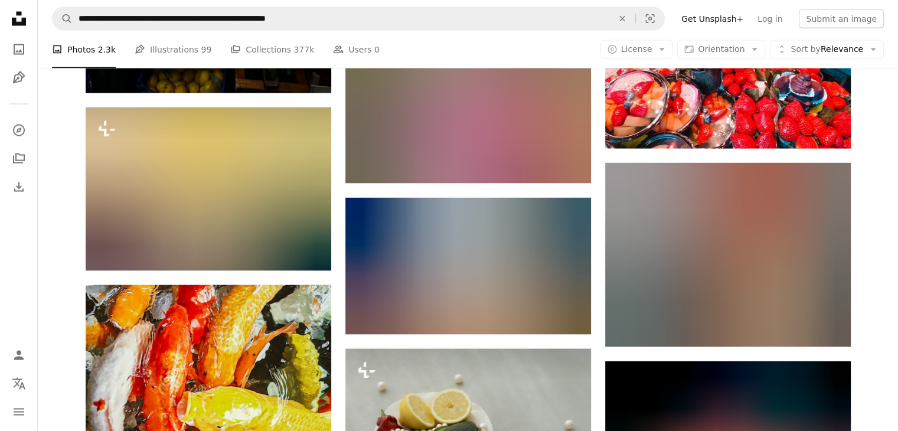
scroll to position [6833, 0]
